Goal: Transaction & Acquisition: Purchase product/service

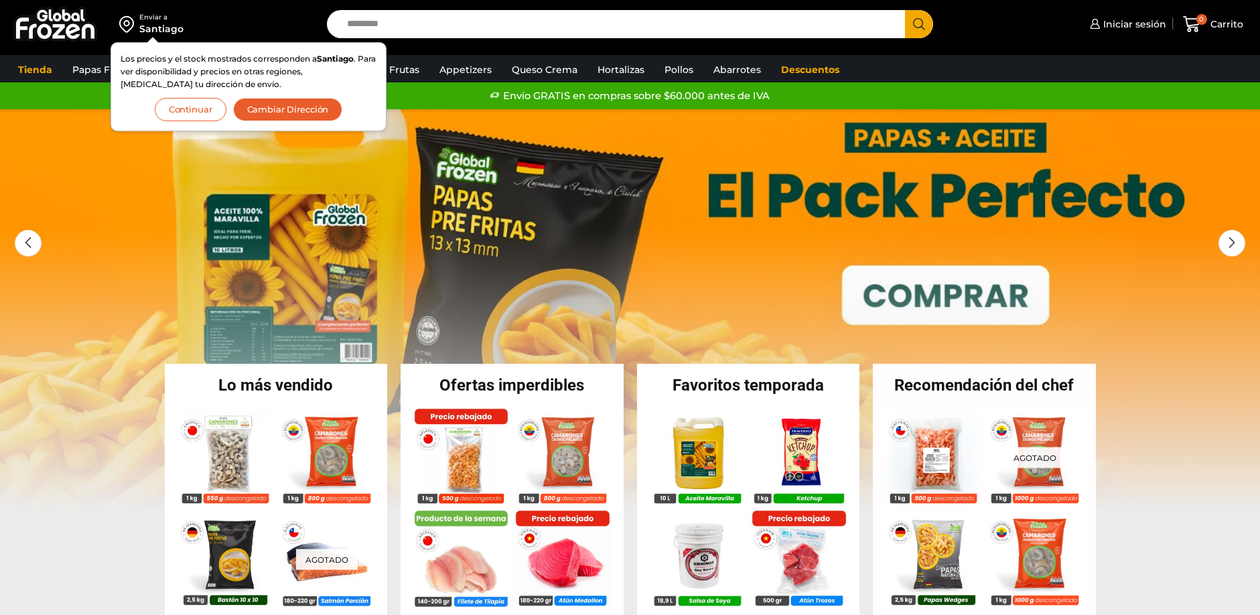
click at [191, 100] on button "Continuar" at bounding box center [191, 109] width 72 height 23
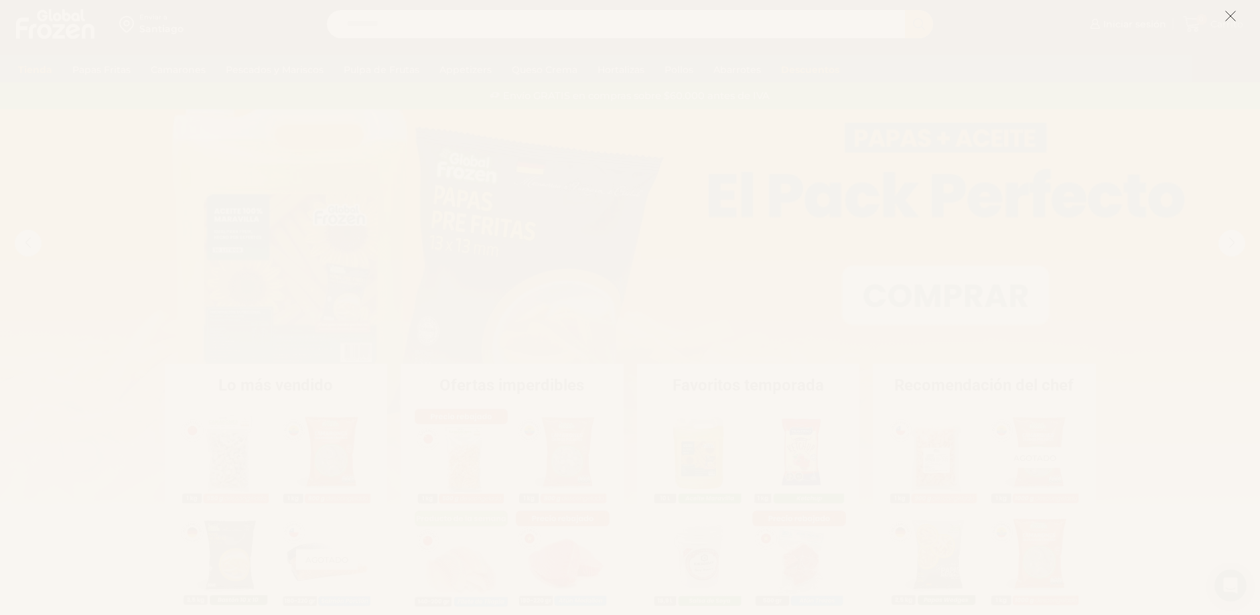
click at [1224, 12] on icon at bounding box center [1230, 16] width 12 height 12
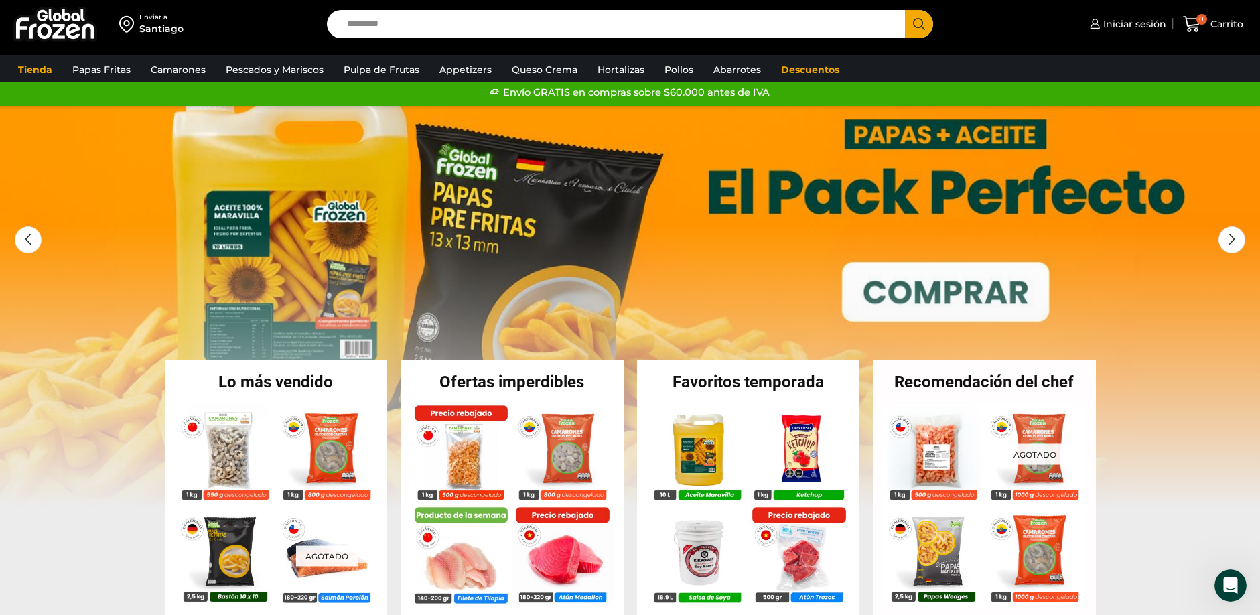
scroll to position [11, 0]
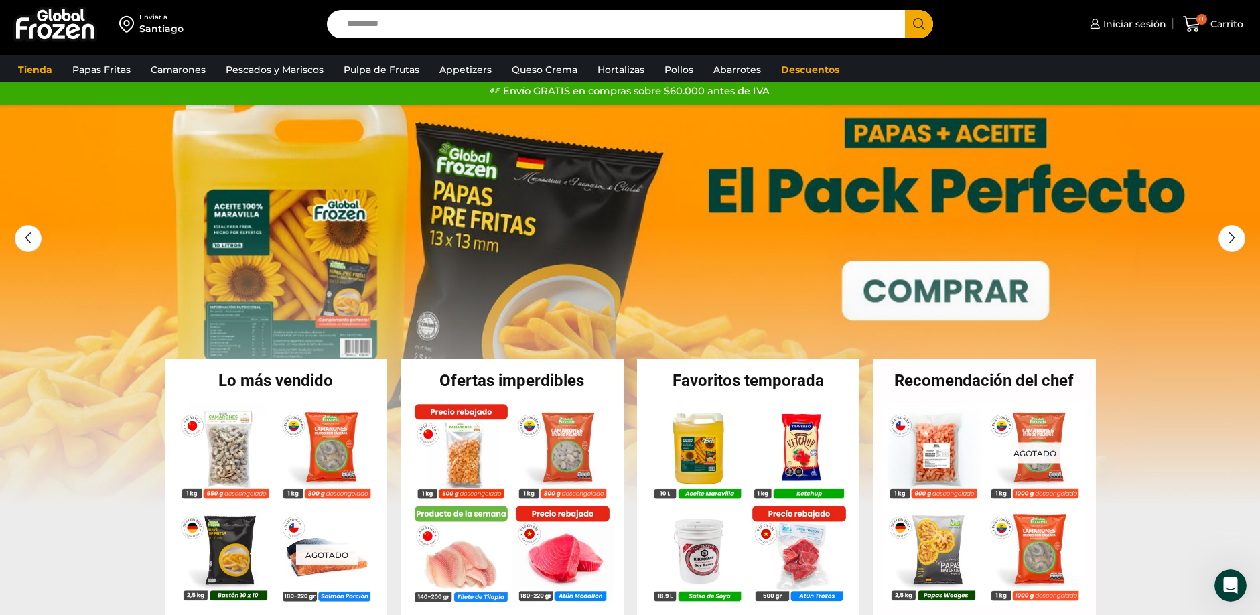
click at [398, 25] on input "Search input" at bounding box center [619, 24] width 558 height 28
type input "**********"
click at [923, 28] on span "Search button" at bounding box center [919, 24] width 28 height 28
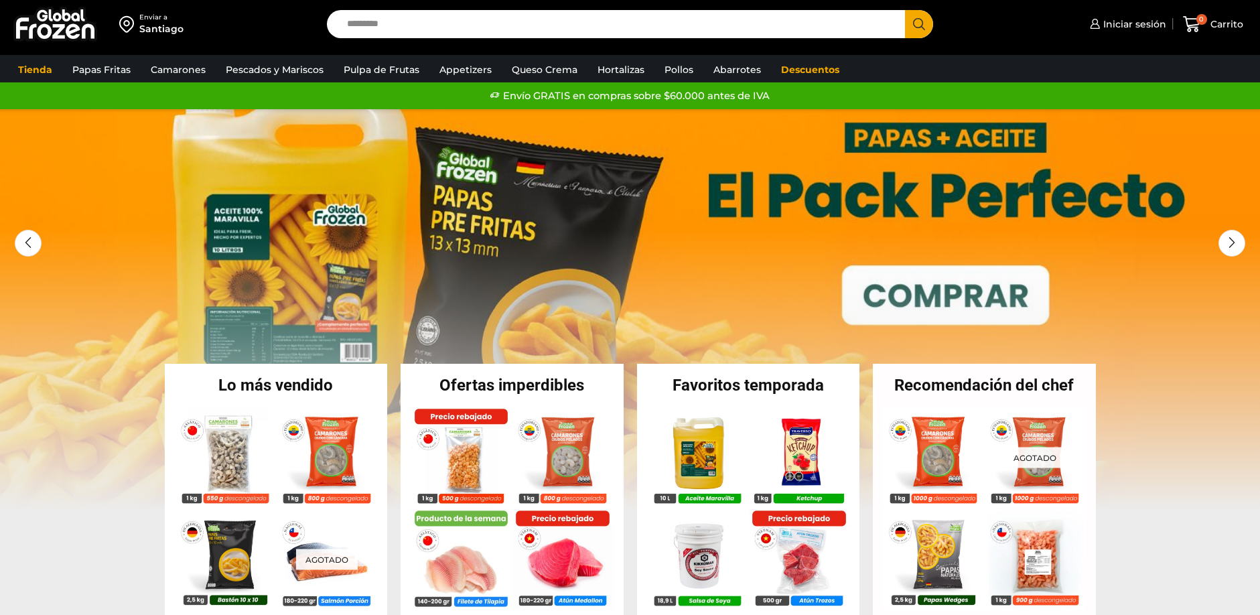
click at [362, 21] on input "Search input" at bounding box center [619, 24] width 558 height 28
type input "**********"
click at [921, 27] on span "Search button" at bounding box center [919, 24] width 28 height 28
click at [917, 29] on span "Search button" at bounding box center [919, 24] width 28 height 28
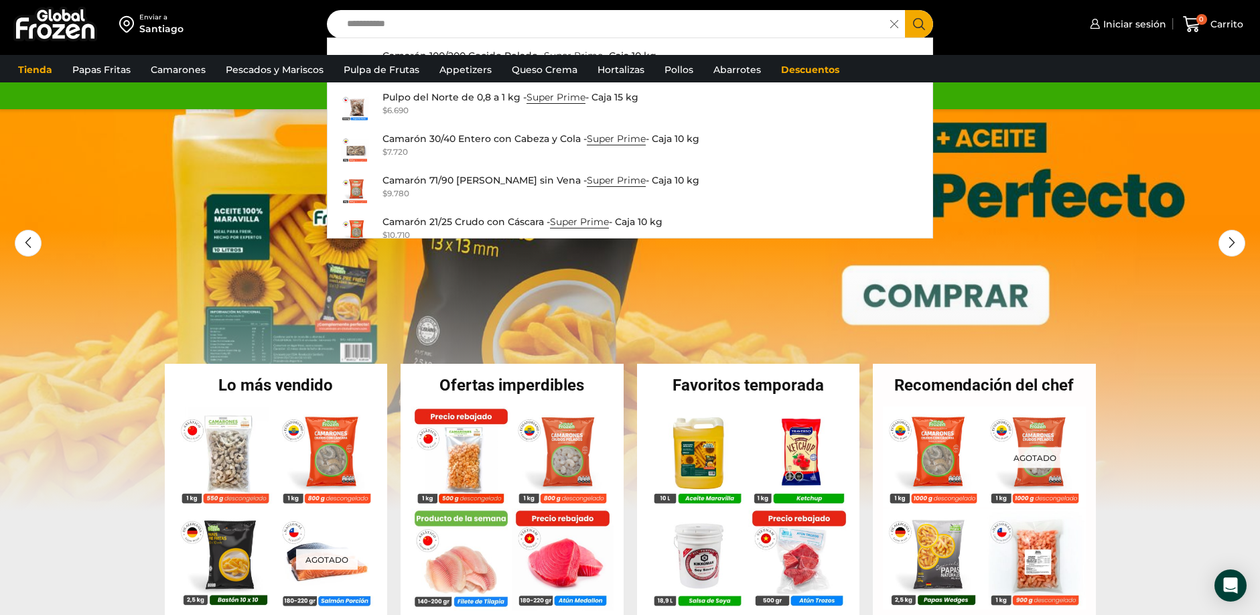
click at [924, 23] on icon "Search button" at bounding box center [919, 24] width 12 height 12
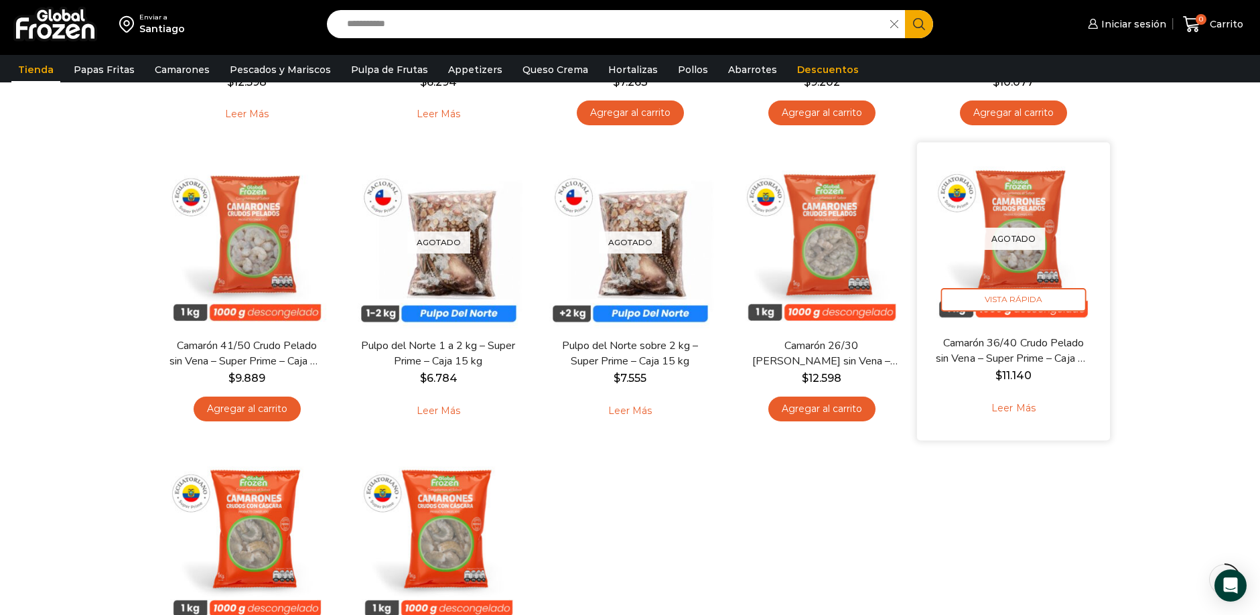
scroll to position [383, 0]
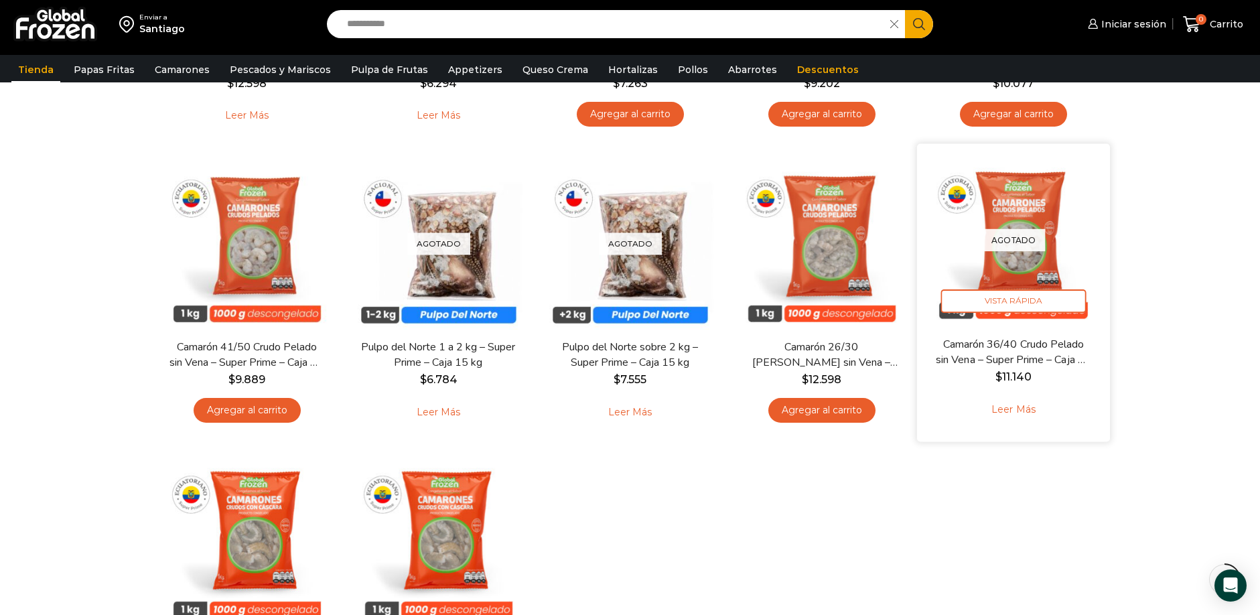
click at [1031, 226] on img at bounding box center [1013, 240] width 173 height 173
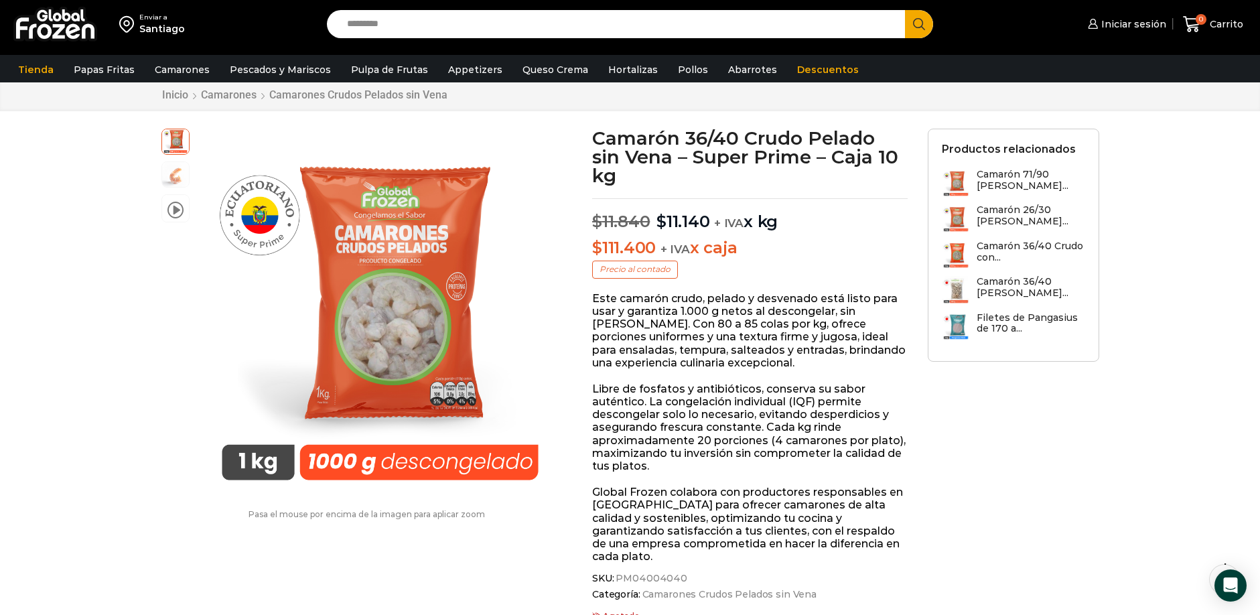
scroll to position [36, 0]
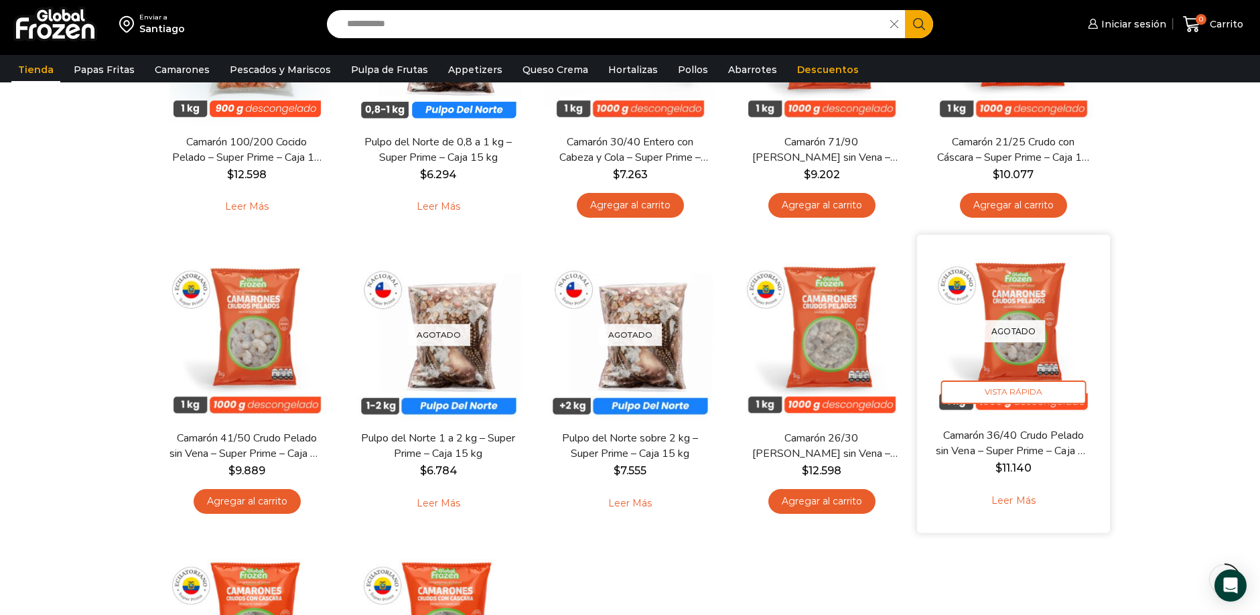
scroll to position [309, 0]
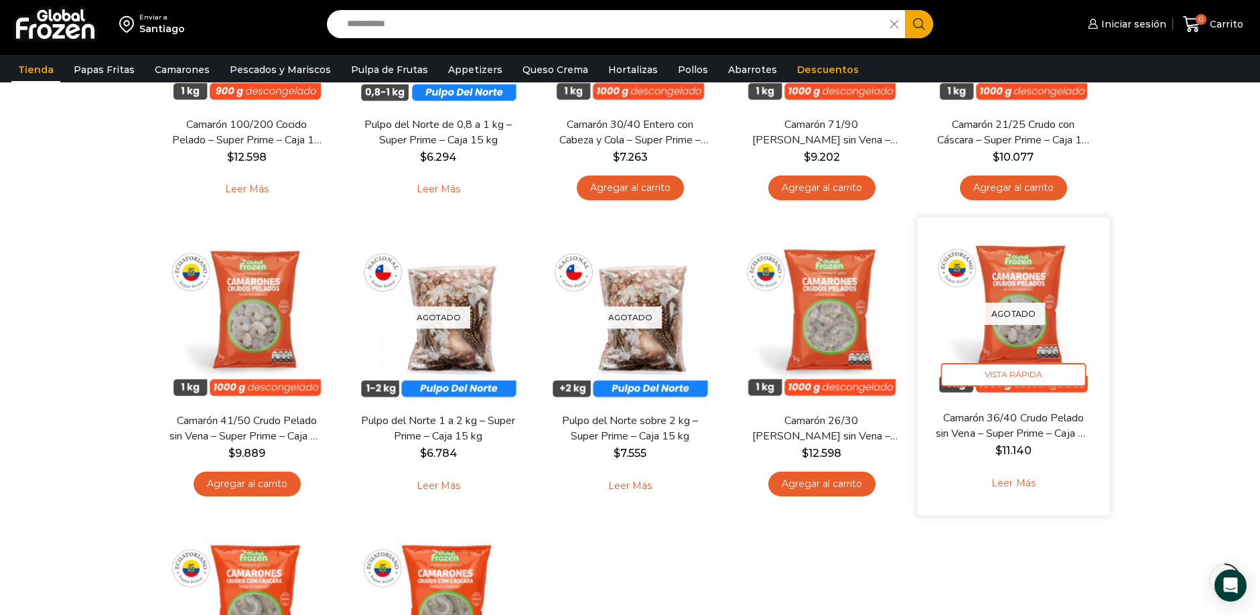
click at [1037, 337] on img at bounding box center [1013, 314] width 173 height 173
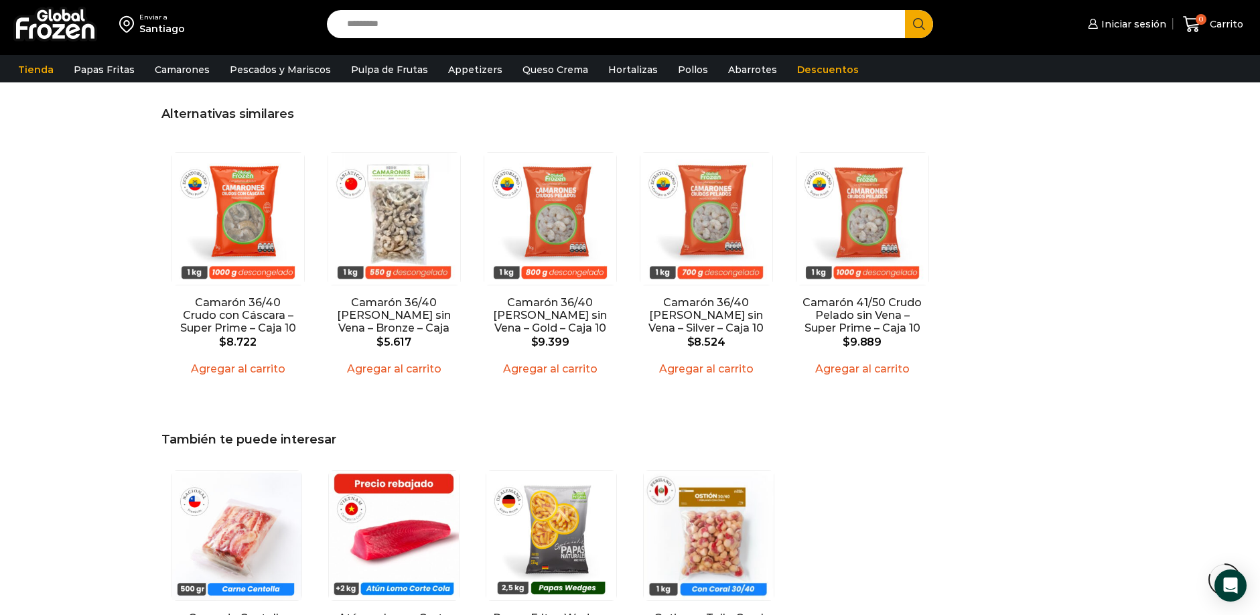
scroll to position [1829, 0]
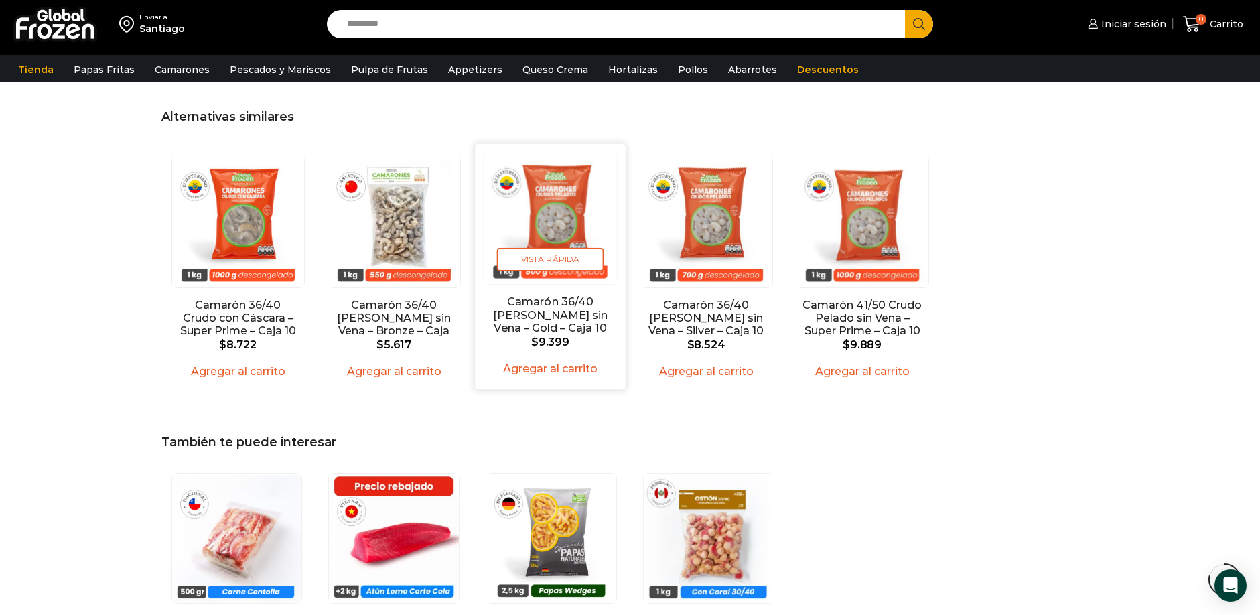
click at [583, 215] on img "3 / 5" at bounding box center [549, 217] width 133 height 133
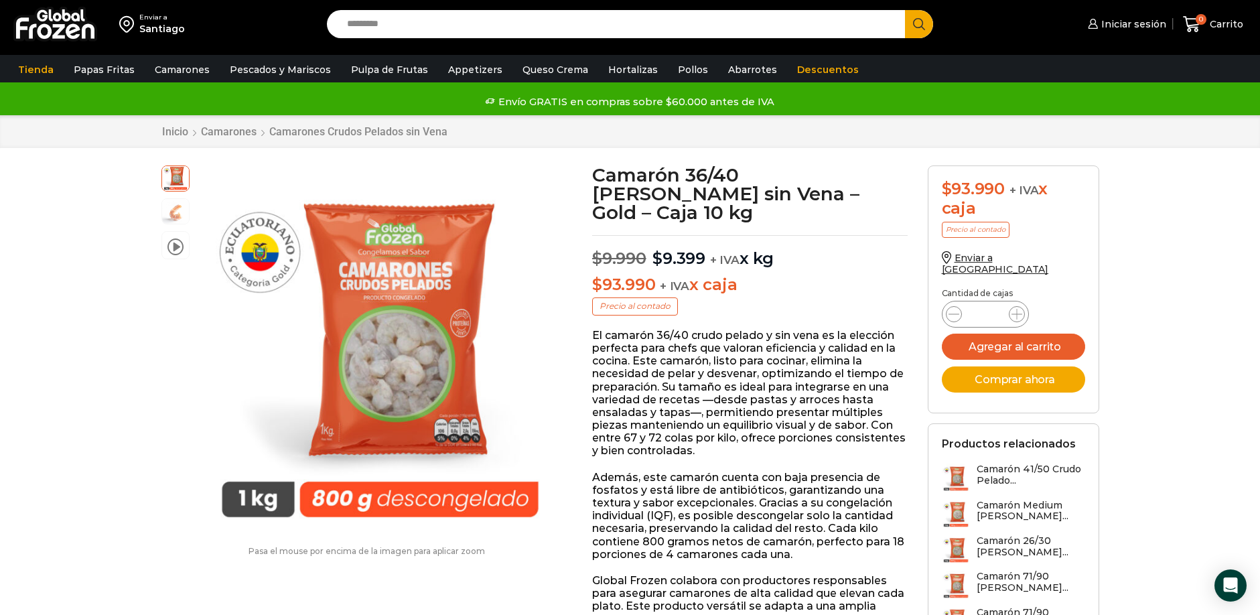
click at [630, 179] on h1 "Camarón 36/40 [PERSON_NAME] sin Vena – Gold – Caja 10 kg" at bounding box center [749, 193] width 315 height 56
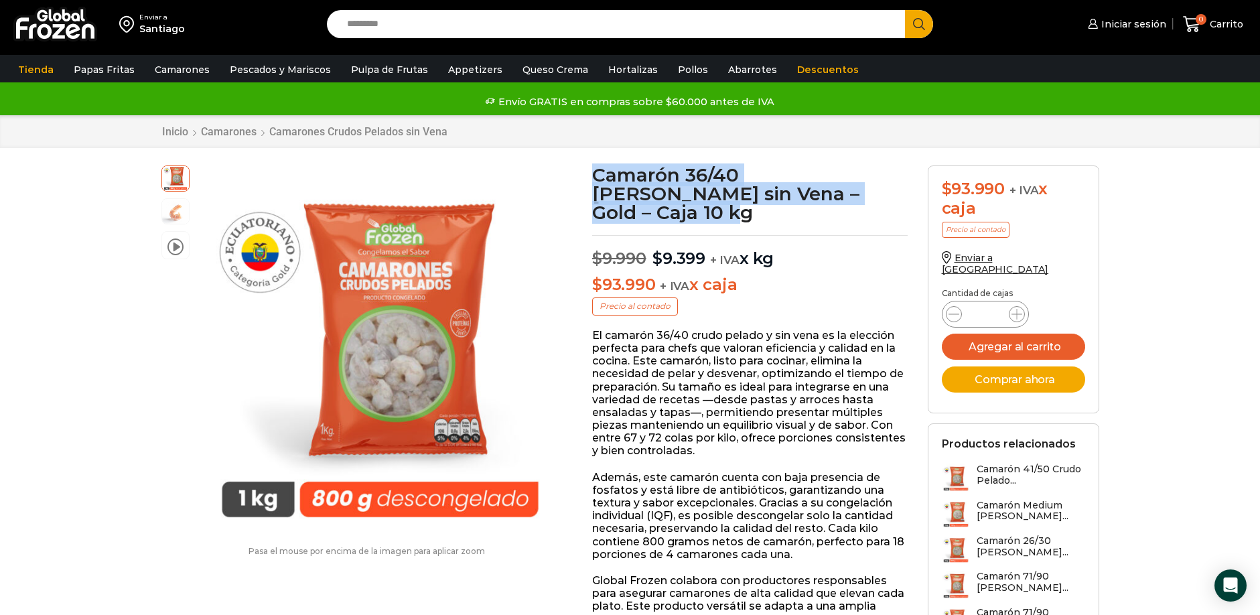
drag, startPoint x: 591, startPoint y: 175, endPoint x: 858, endPoint y: 188, distance: 267.5
click at [858, 188] on h1 "Camarón 36/40 Crudo Pelado sin Vena – Gold – Caja 10 kg" at bounding box center [749, 193] width 315 height 56
copy h1 "Camarón 36/40 Crudo Pelado sin Vena – Gold – Caja 10 kg"
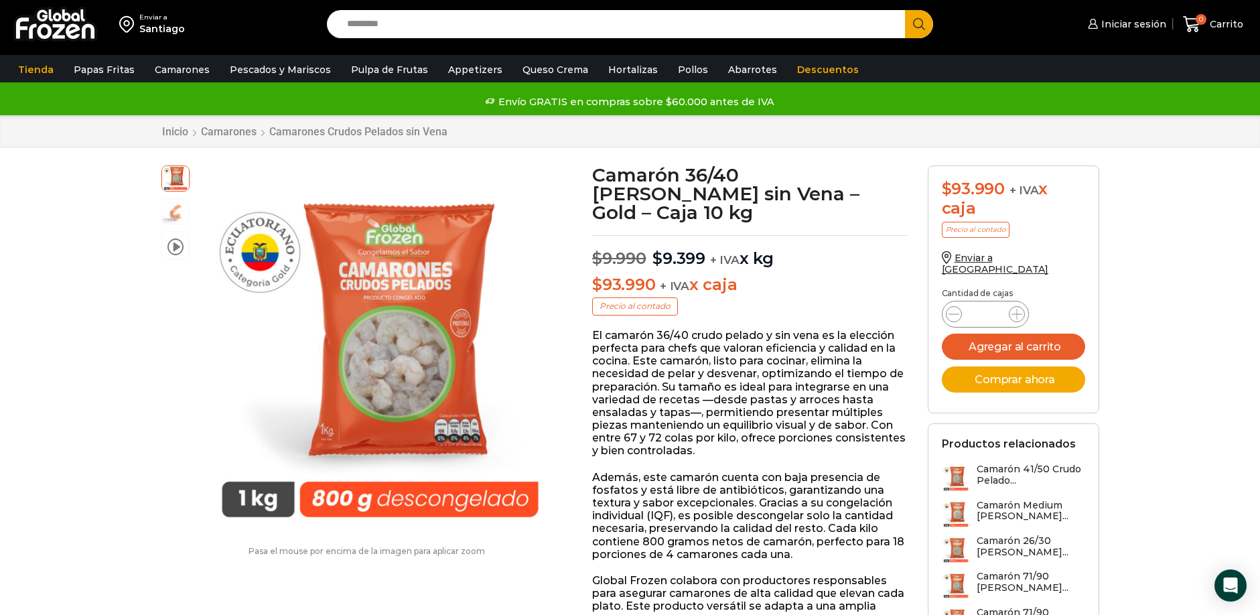
click at [1124, 22] on span "Iniciar sesión" at bounding box center [1131, 23] width 68 height 13
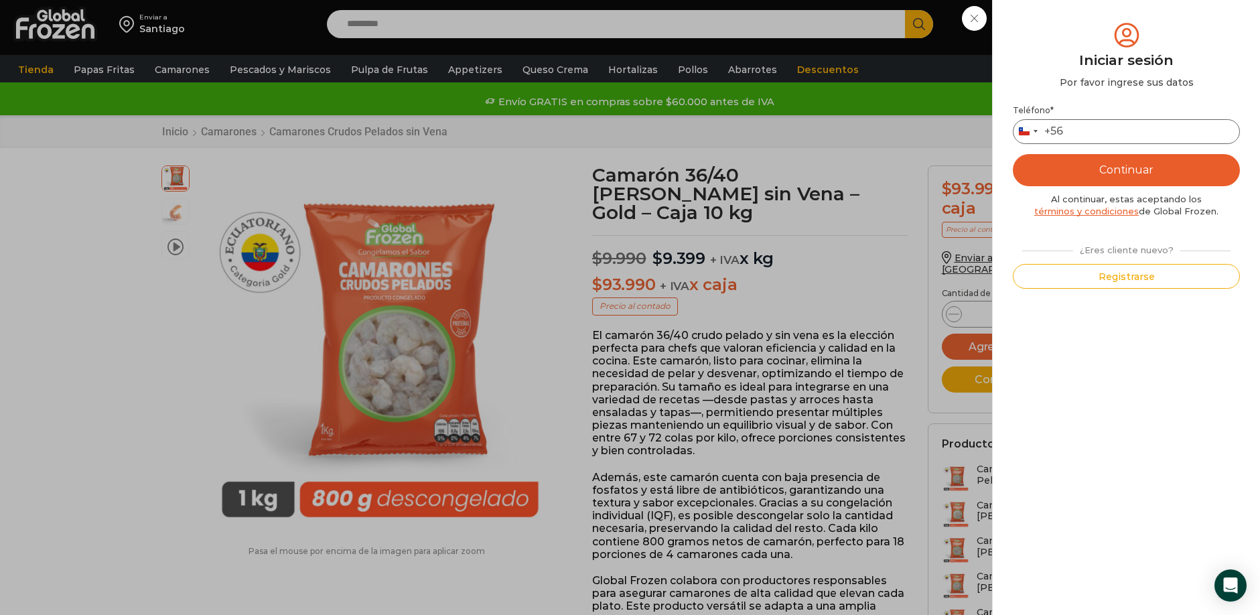
click at [1122, 137] on input "Teléfono *" at bounding box center [1125, 131] width 227 height 25
type input "*********"
click at [1145, 169] on button "Continuar" at bounding box center [1125, 170] width 227 height 32
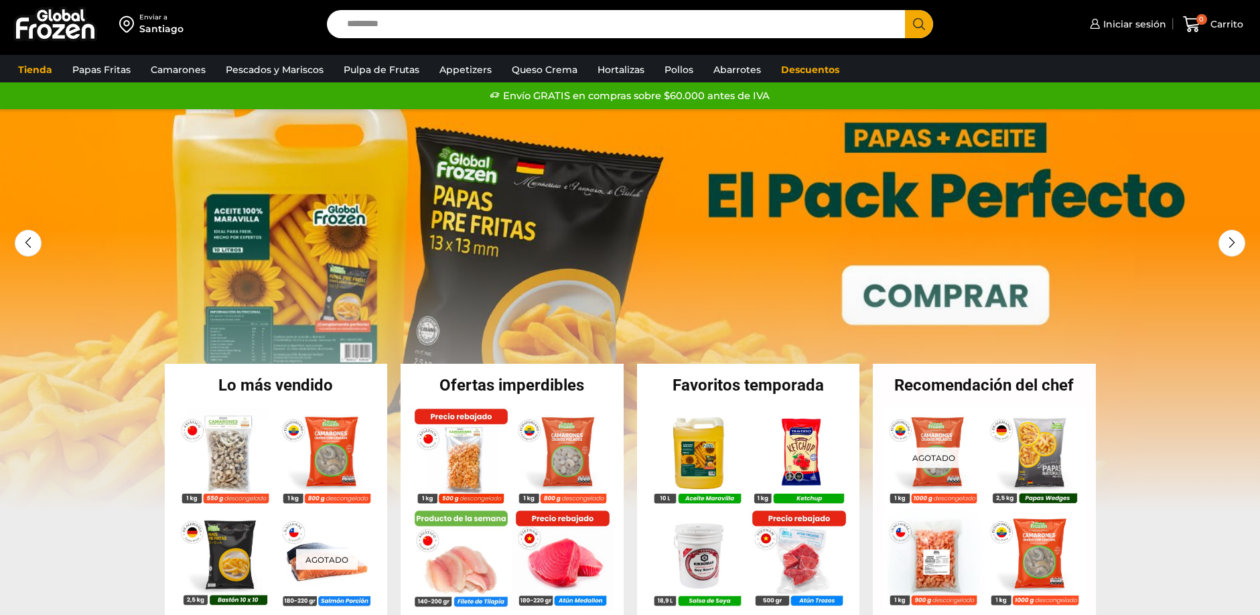
click at [393, 28] on input "Search input" at bounding box center [619, 24] width 558 height 28
type input "**********"
click at [923, 25] on span "Search button" at bounding box center [919, 24] width 28 height 28
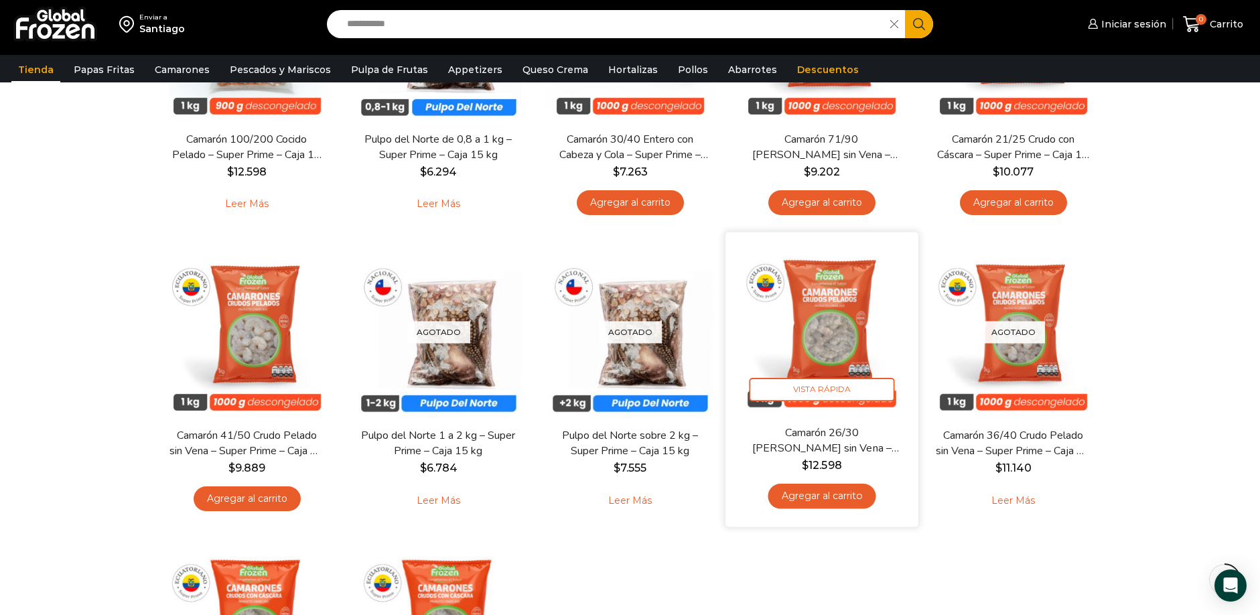
scroll to position [304, 0]
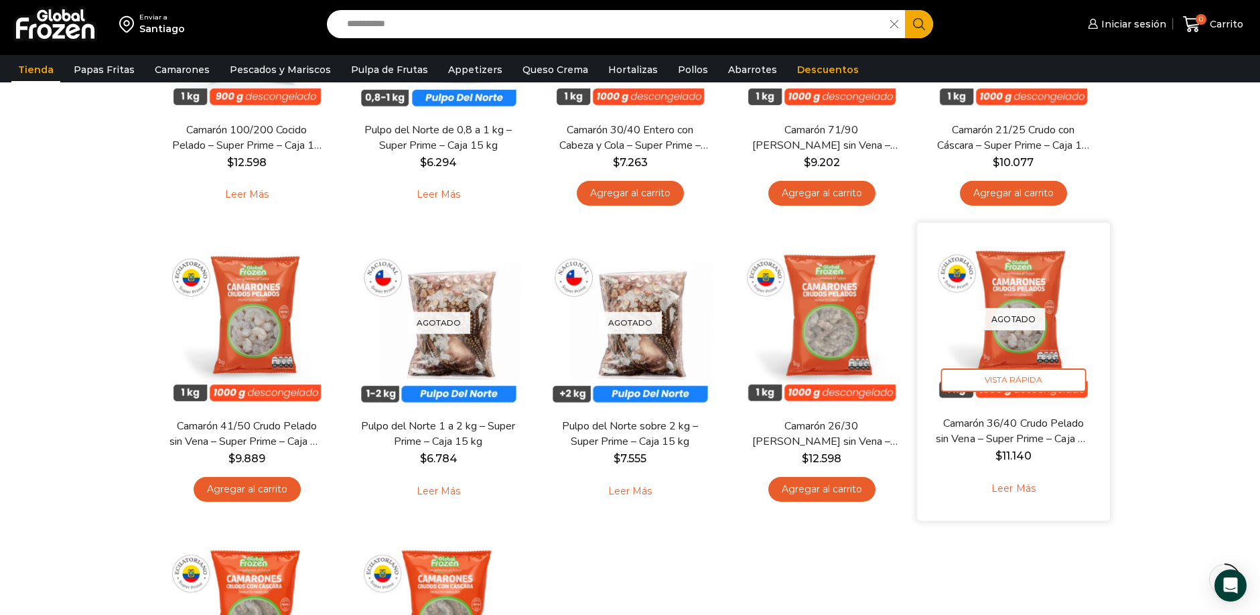
click at [1018, 488] on link "Leer más" at bounding box center [1012, 488] width 85 height 29
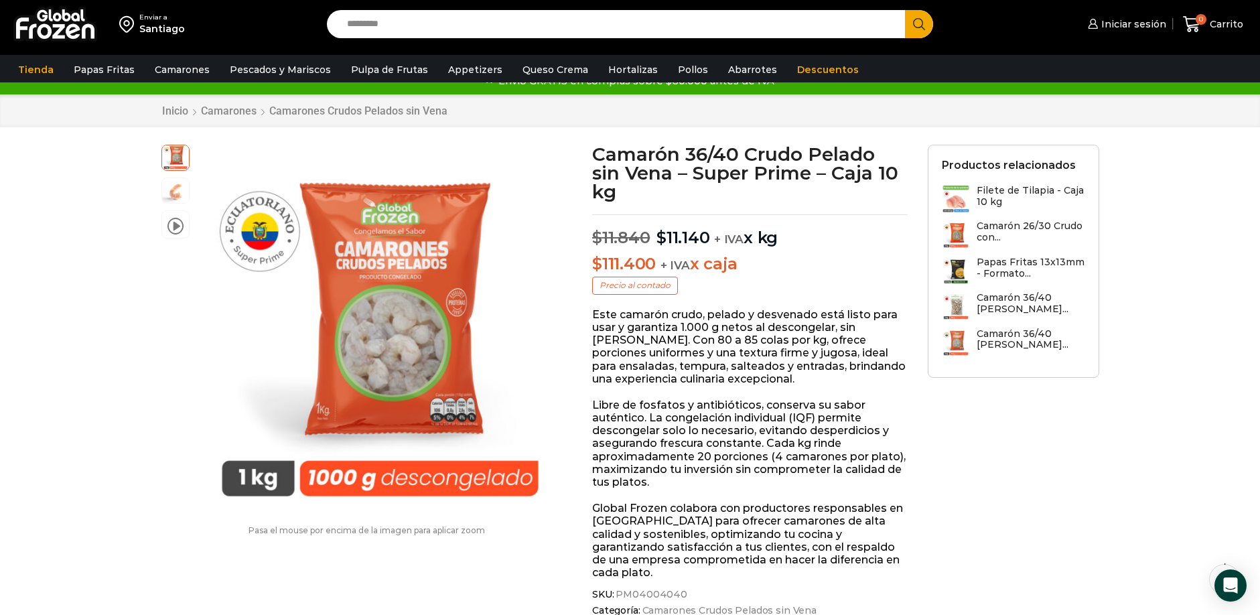
scroll to position [23, 0]
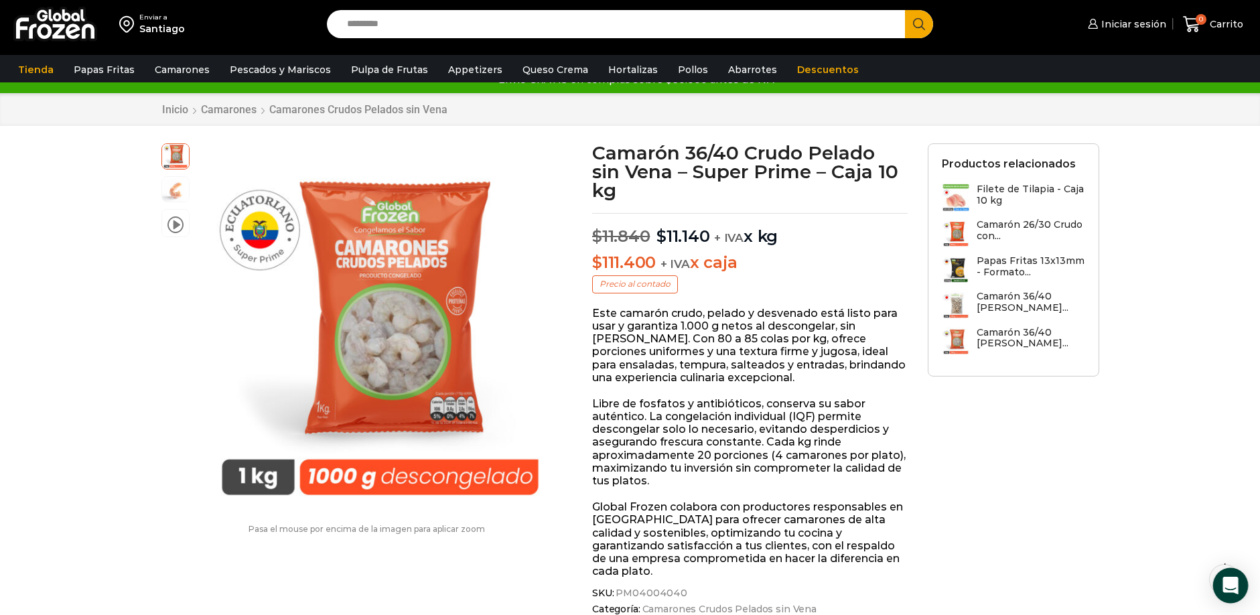
click at [1237, 598] on div "Open Intercom Messenger" at bounding box center [1230, 585] width 35 height 35
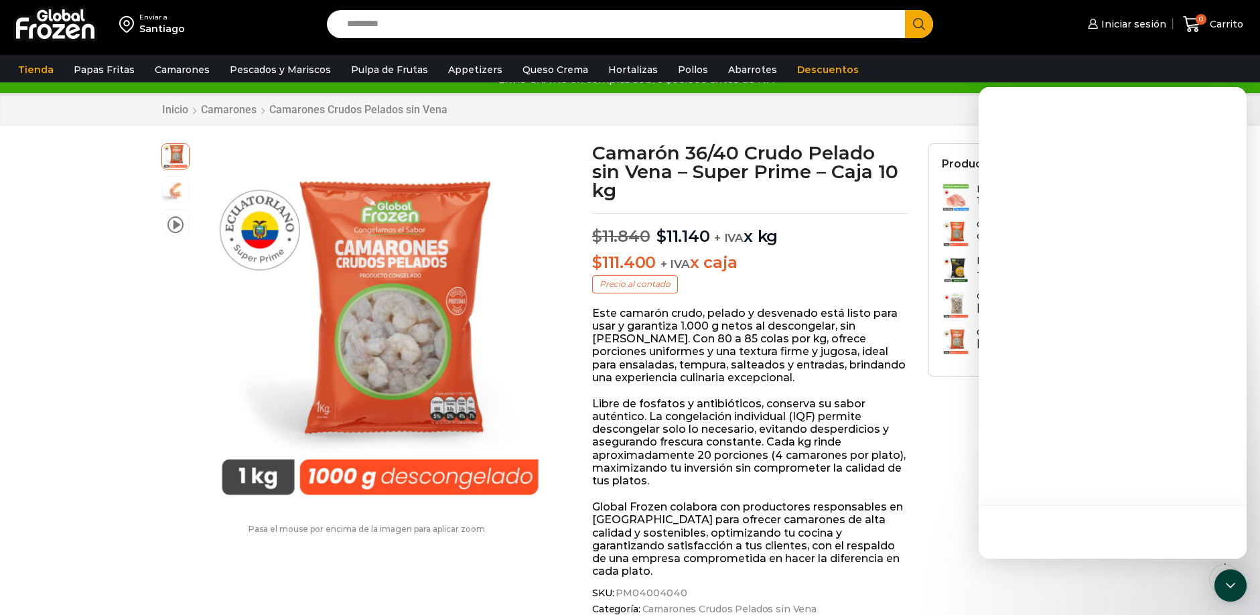
scroll to position [0, 0]
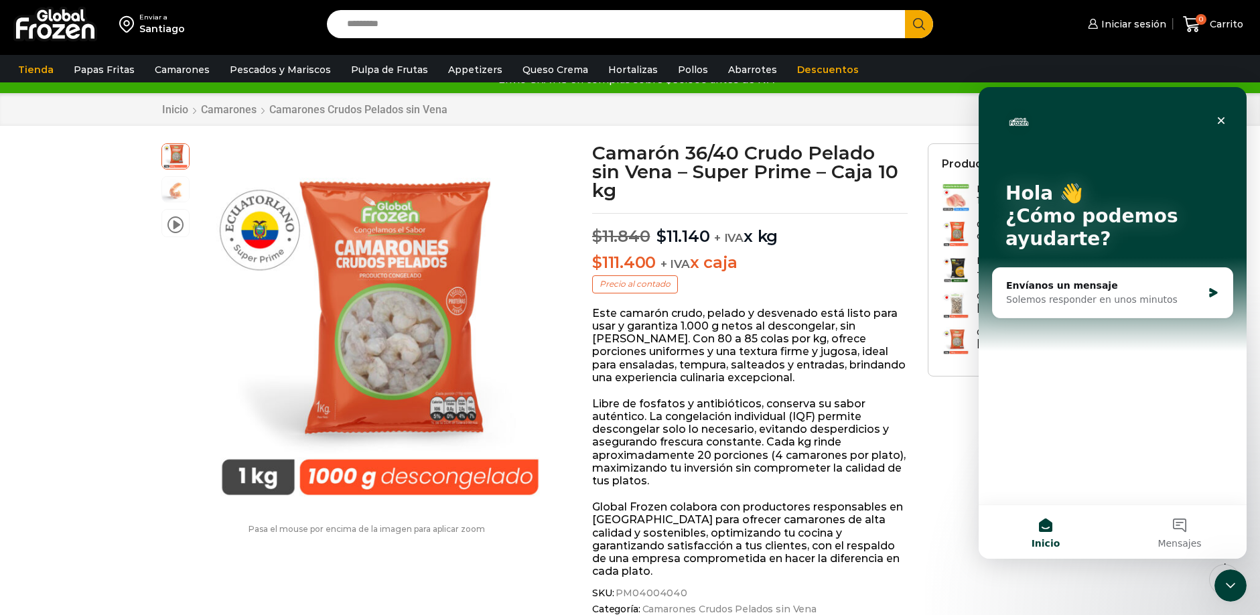
click at [1224, 120] on icon "Cerrar" at bounding box center [1220, 120] width 11 height 11
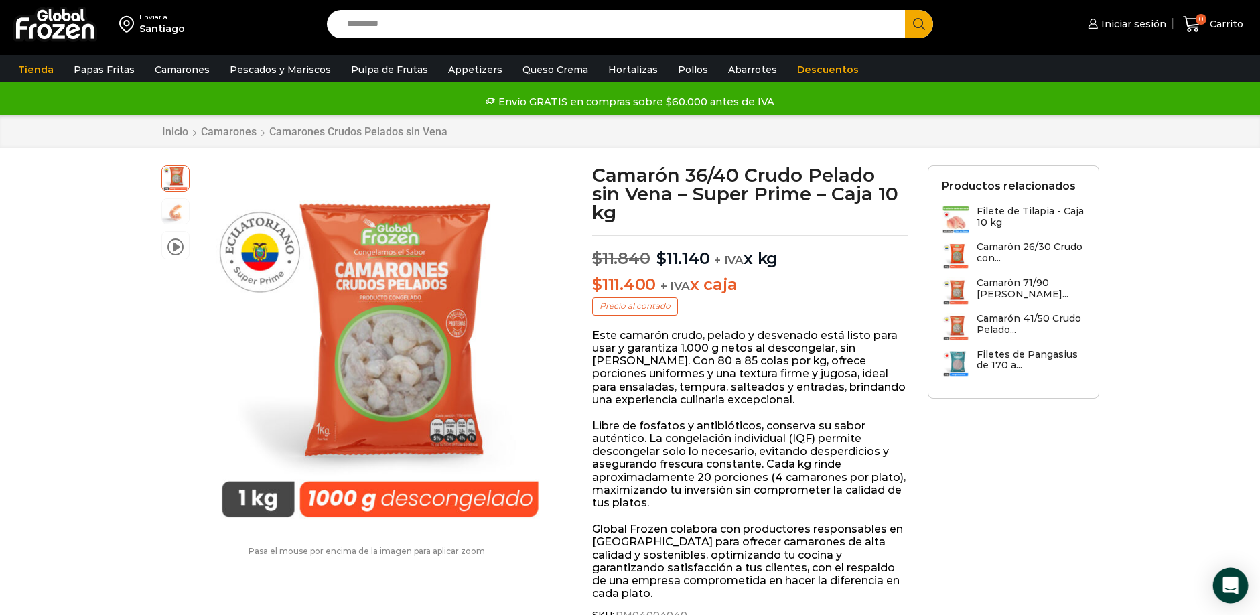
click at [1228, 588] on icon "Open Intercom Messenger" at bounding box center [1229, 585] width 17 height 17
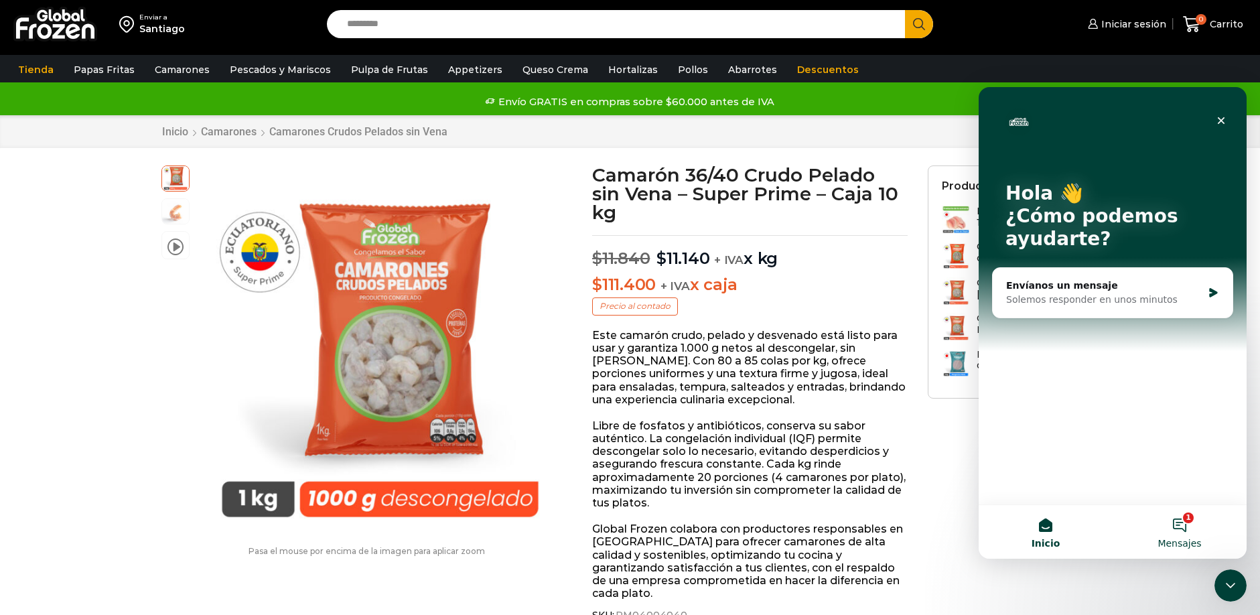
click at [1182, 512] on button "1 Mensajes" at bounding box center [1179, 532] width 134 height 54
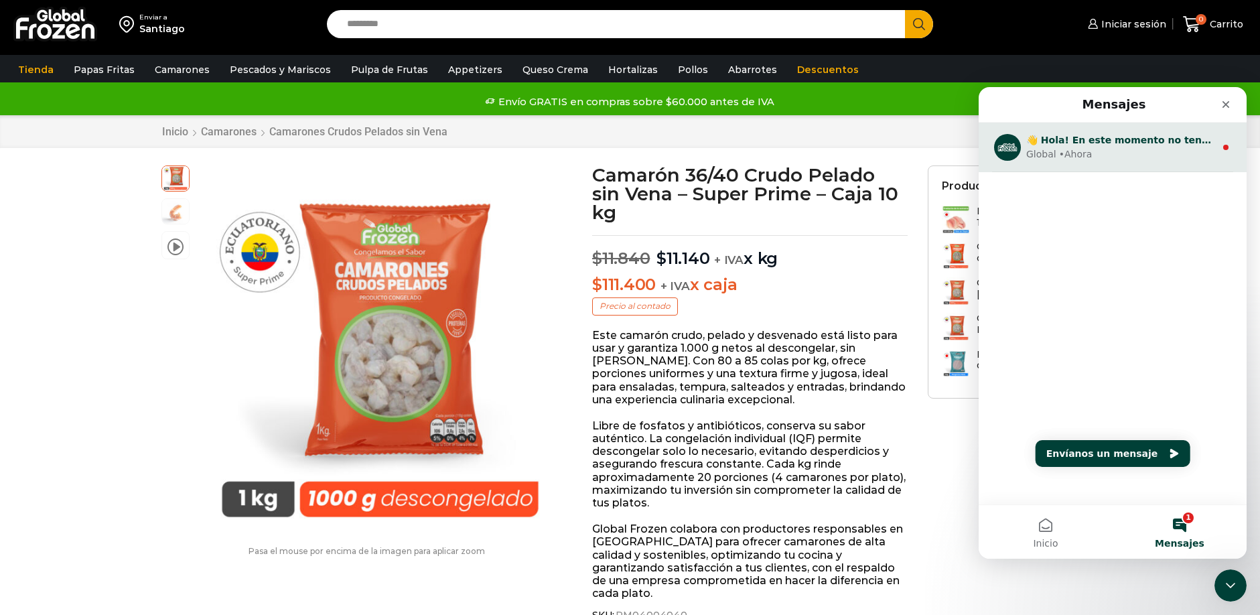
click at [1164, 149] on div "Global • Ahora" at bounding box center [1120, 154] width 189 height 14
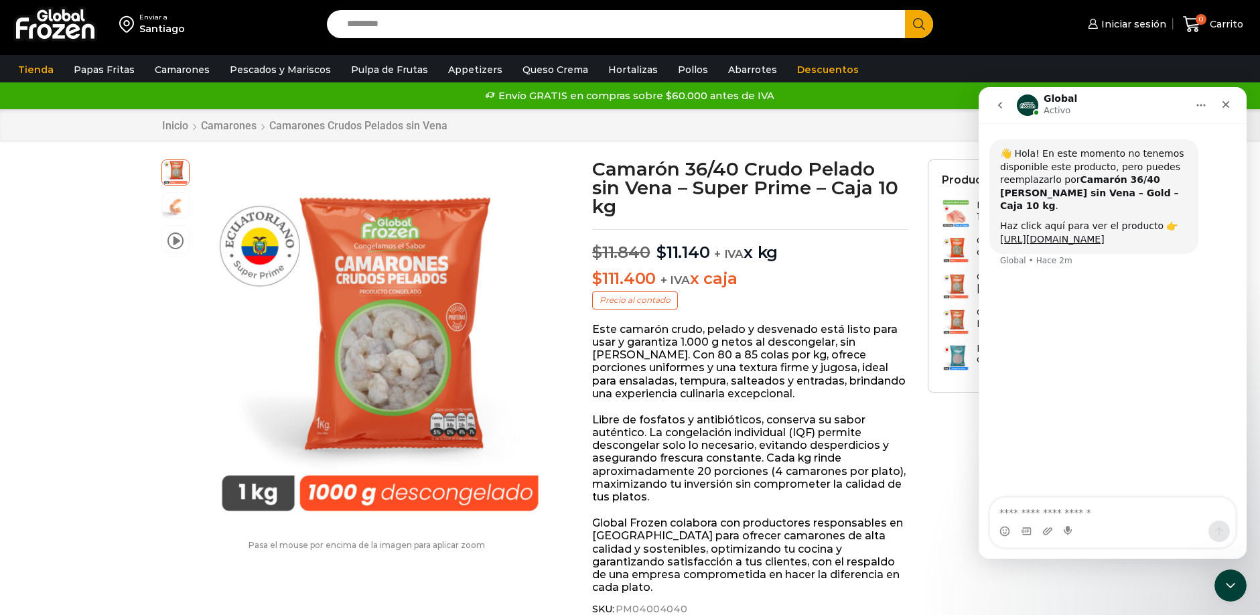
click at [1132, 110] on div "Global Activo" at bounding box center [1101, 105] width 170 height 23
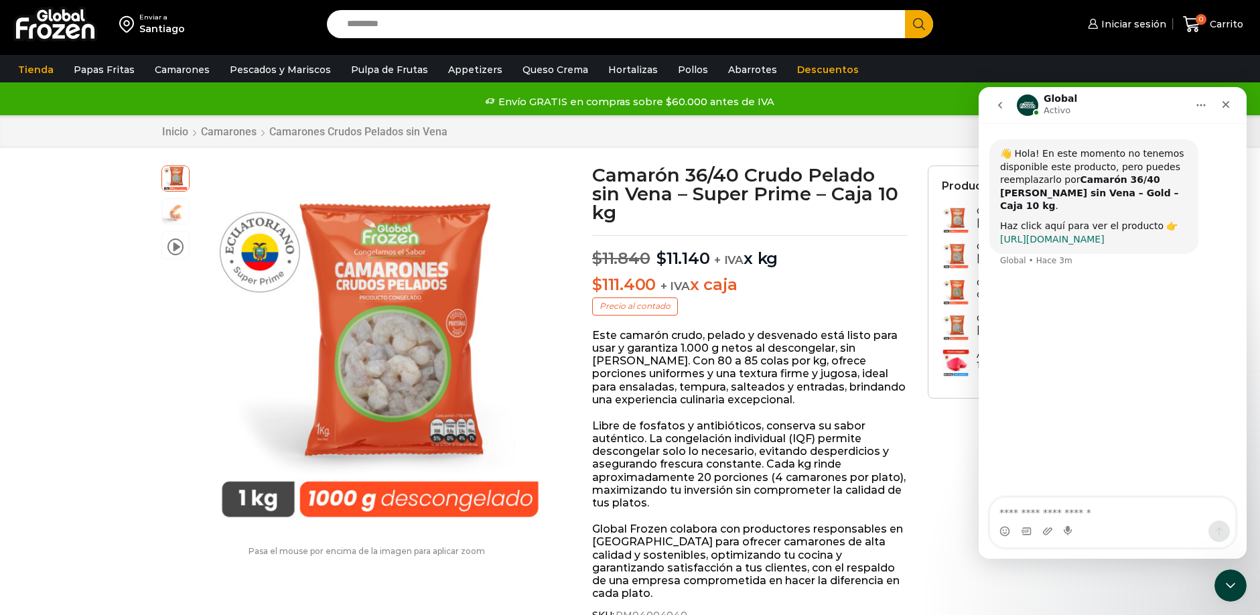
click at [1104, 242] on link "[URL][DOMAIN_NAME]" at bounding box center [1052, 239] width 104 height 11
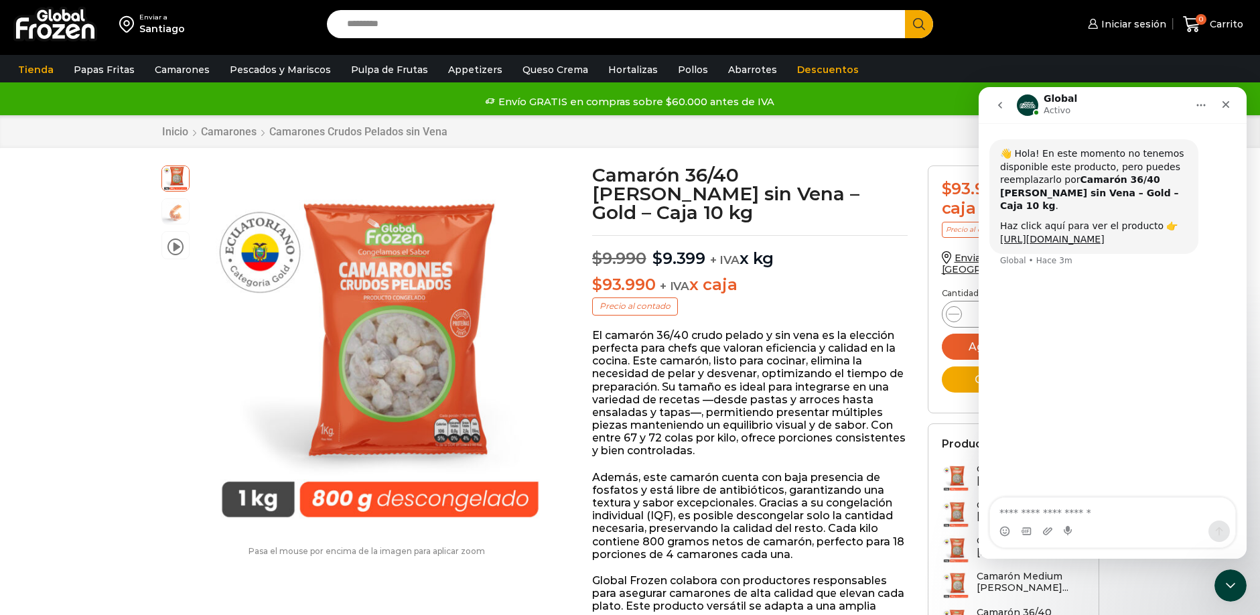
click at [995, 104] on icon "go back" at bounding box center [999, 105] width 11 height 11
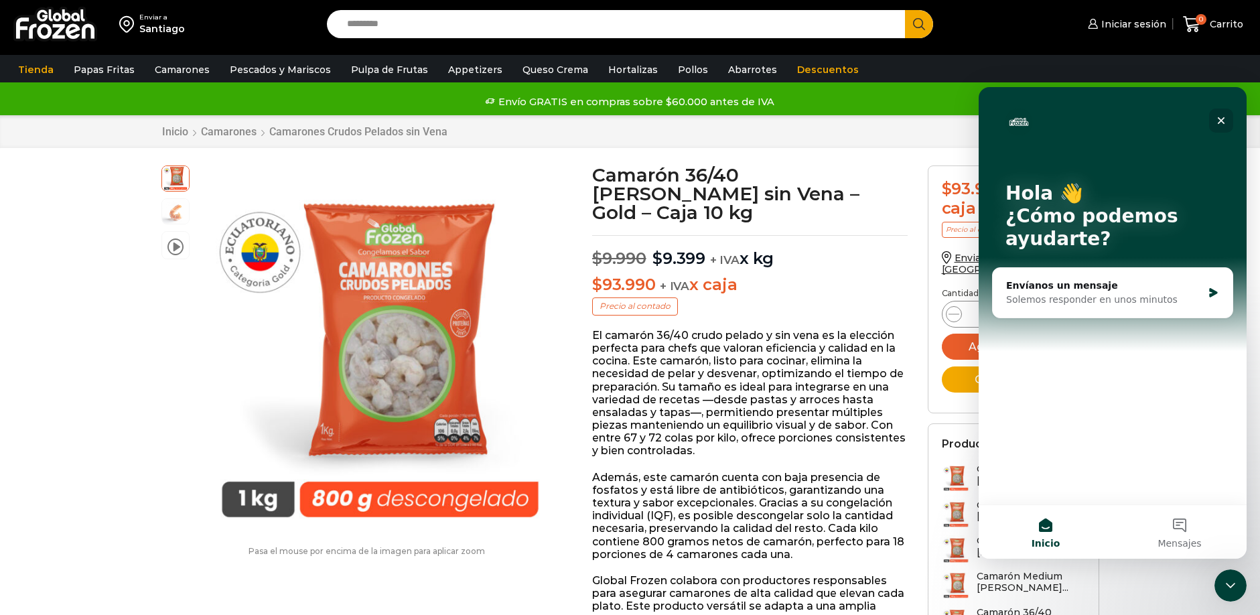
click at [1223, 123] on icon "Cerrar" at bounding box center [1220, 120] width 11 height 11
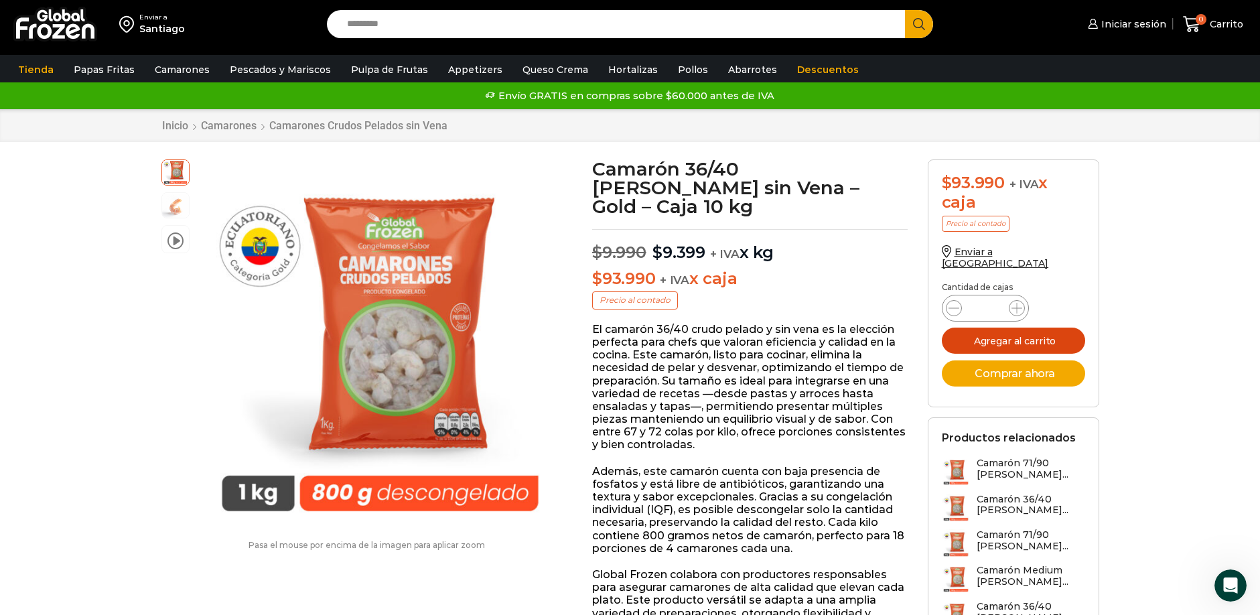
click at [1061, 333] on button "Agregar al carrito" at bounding box center [1012, 340] width 143 height 26
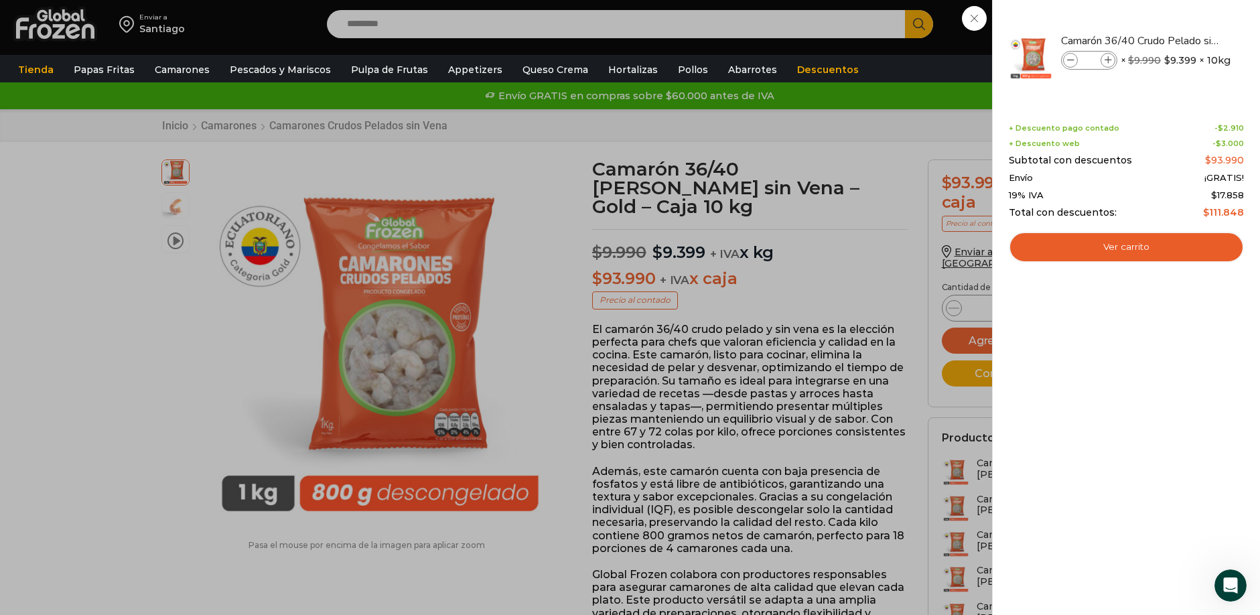
click at [1179, 21] on div "1 Carrito 1 1 Shopping Cart *" at bounding box center [1212, 24] width 67 height 31
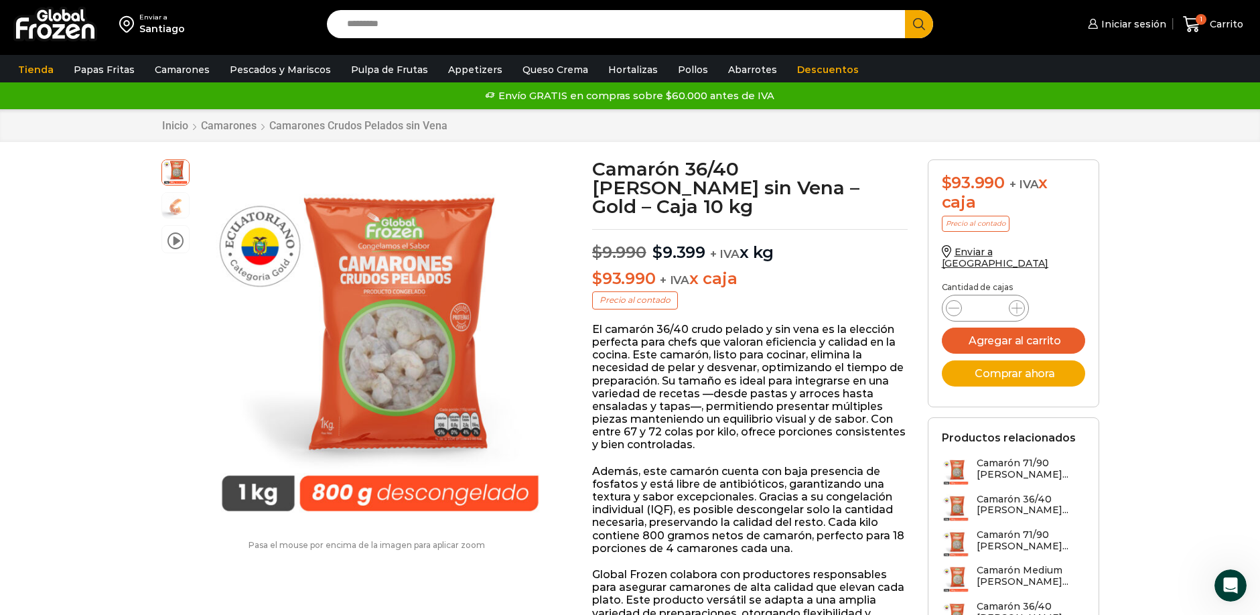
click at [64, 27] on img at bounding box center [55, 24] width 84 height 35
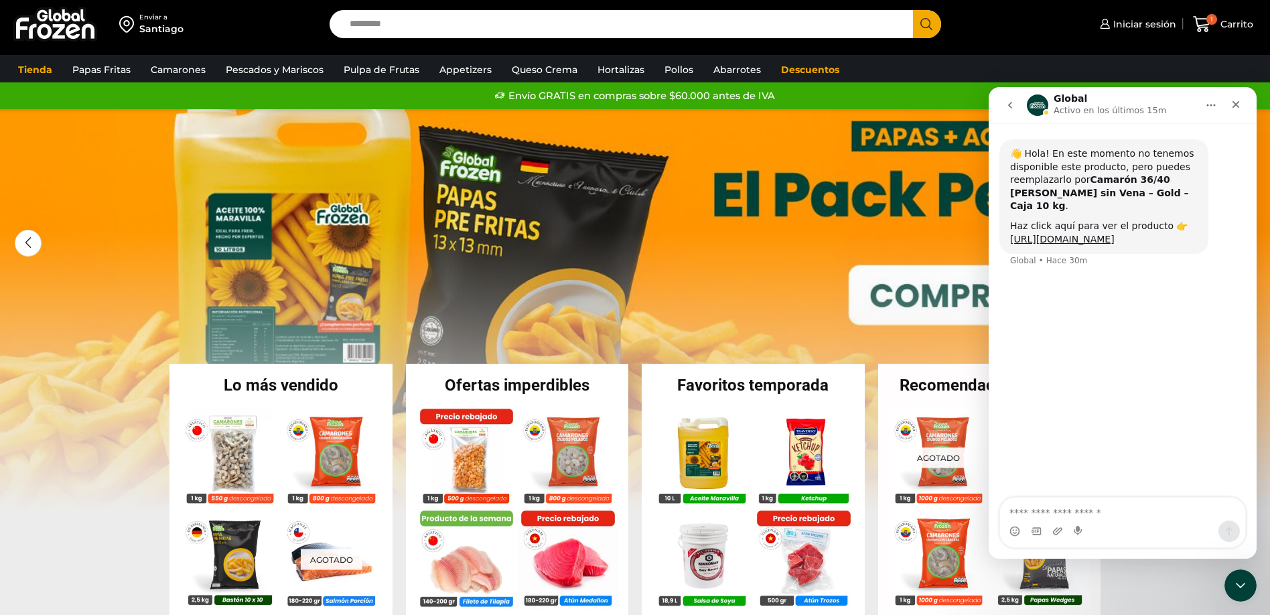
click at [445, 24] on input "Search input" at bounding box center [624, 24] width 563 height 28
type input "**********"
click at [913, 10] on button "Search" at bounding box center [927, 24] width 28 height 28
click at [1227, 104] on div "Cerrar" at bounding box center [1235, 104] width 24 height 24
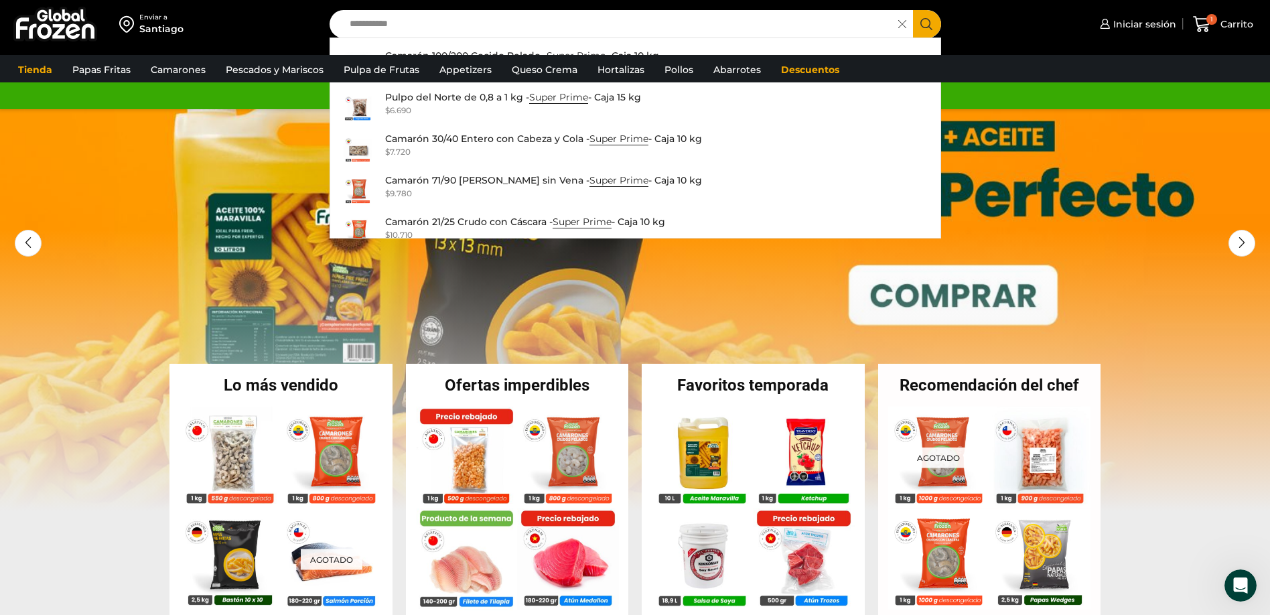
click at [928, 15] on button "Search" at bounding box center [927, 24] width 28 height 28
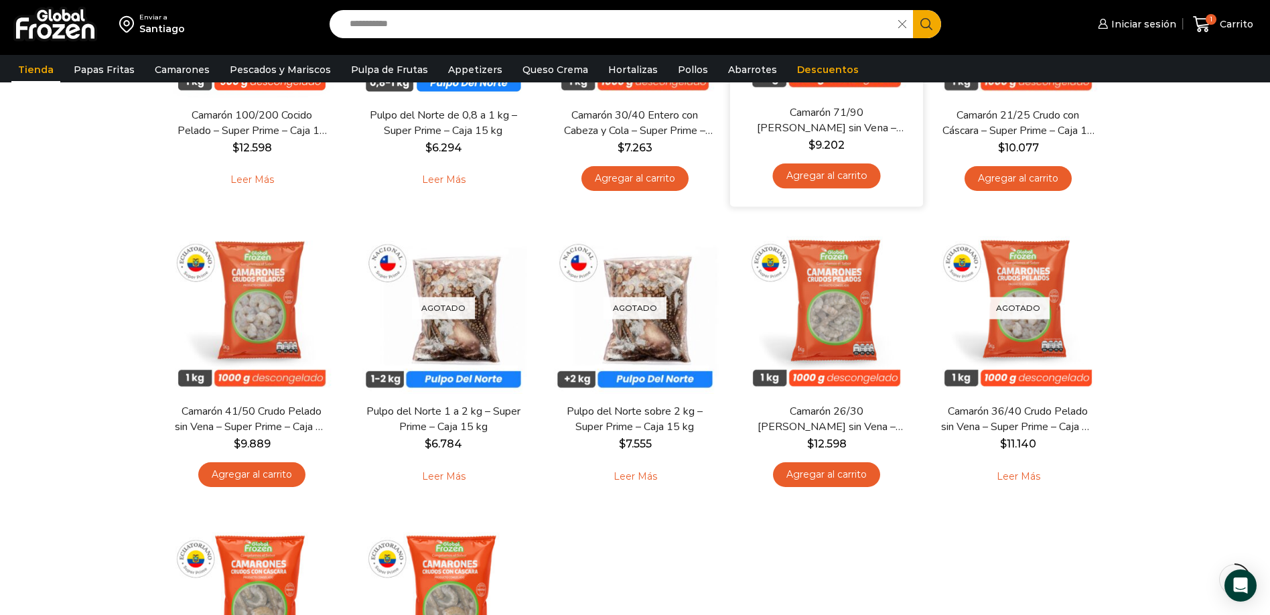
scroll to position [329, 0]
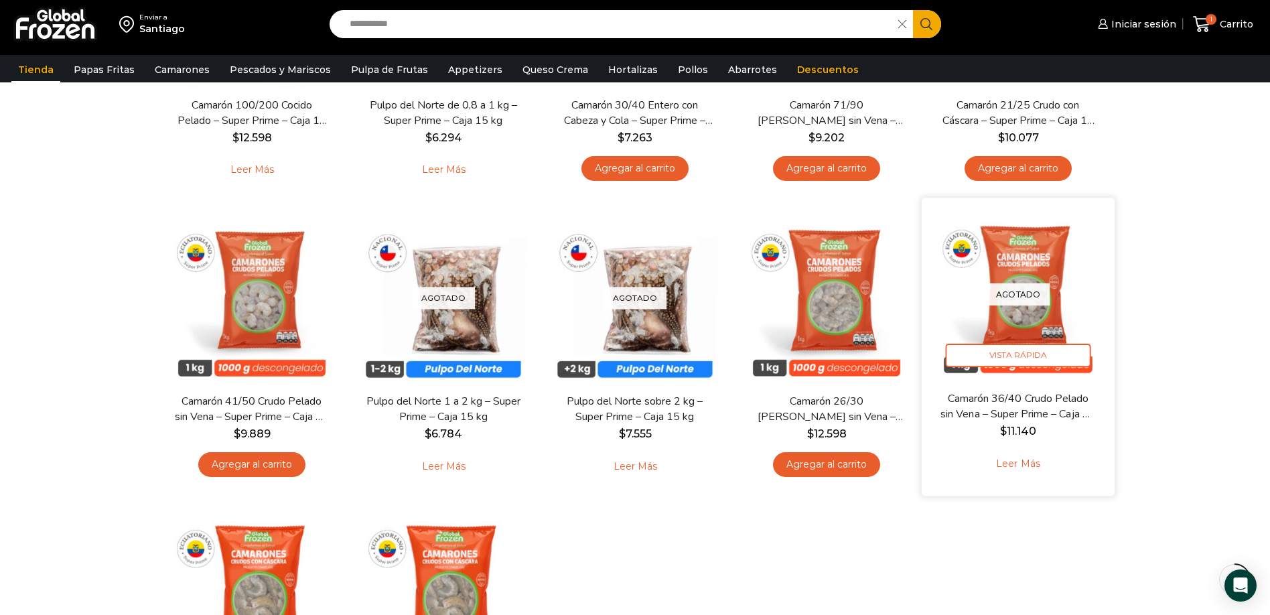
click at [1031, 467] on link "Leer más" at bounding box center [1017, 463] width 85 height 29
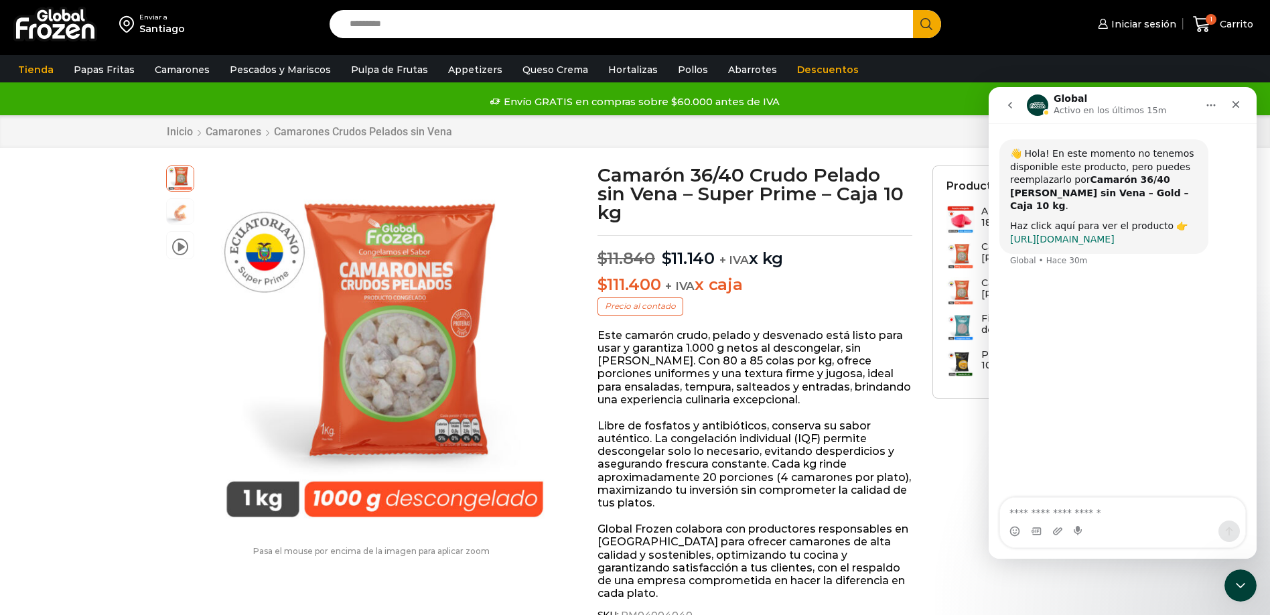
click at [1071, 234] on link "https://www.globalfrozen.com/product/camaron-36-40-rpd-gold-imp-iqf-1kgx10-pena…" at bounding box center [1062, 239] width 104 height 11
click at [1074, 242] on link "https://www.globalfrozen.com/product/camaron-36-40-rpd-gold-imp-iqf-1kgx10-pena…" at bounding box center [1062, 239] width 104 height 11
click at [1234, 101] on icon "Cerrar" at bounding box center [1235, 104] width 11 height 11
